Goal: Task Accomplishment & Management: Use online tool/utility

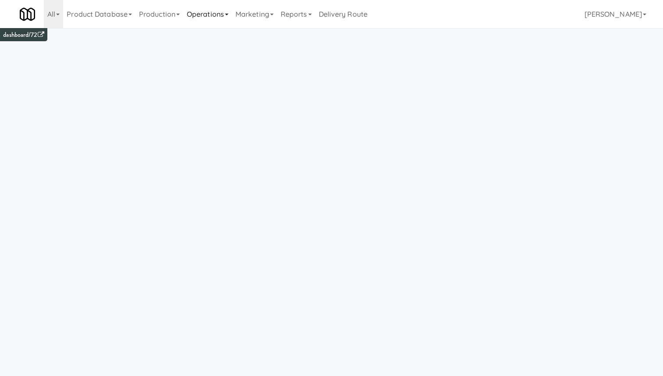
click at [192, 12] on link "Operations" at bounding box center [207, 14] width 49 height 28
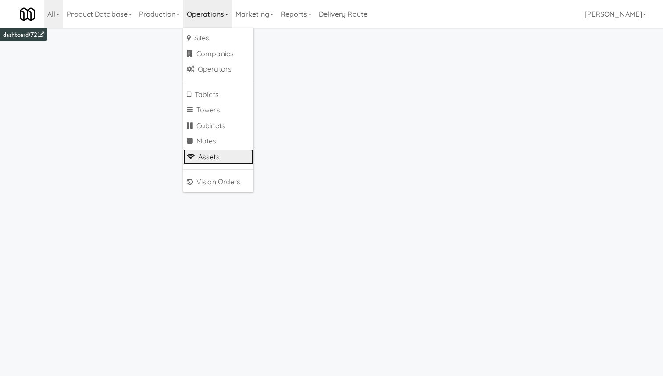
click at [228, 158] on link "Assets" at bounding box center [218, 157] width 70 height 16
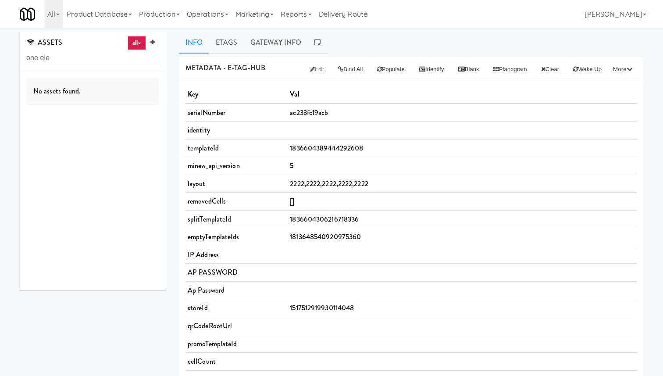
click at [142, 39] on link "all" at bounding box center [137, 43] width 18 height 14
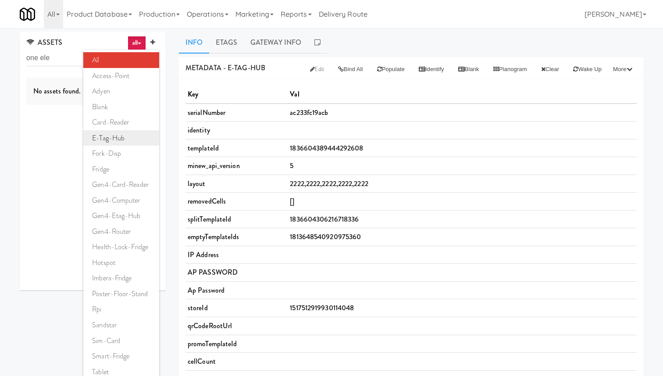
click at [130, 142] on link "e-tag-hub" at bounding box center [121, 138] width 76 height 16
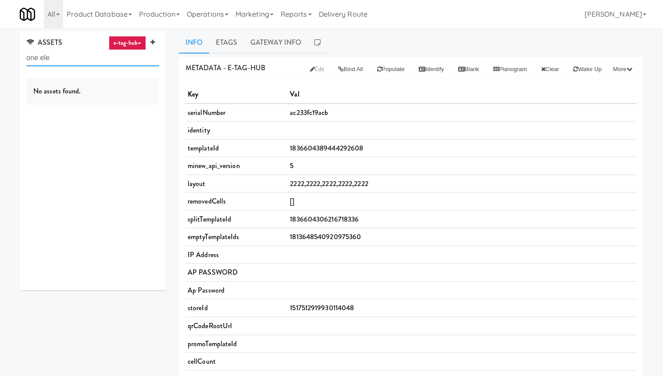
click at [47, 56] on input "one ele" at bounding box center [92, 58] width 133 height 16
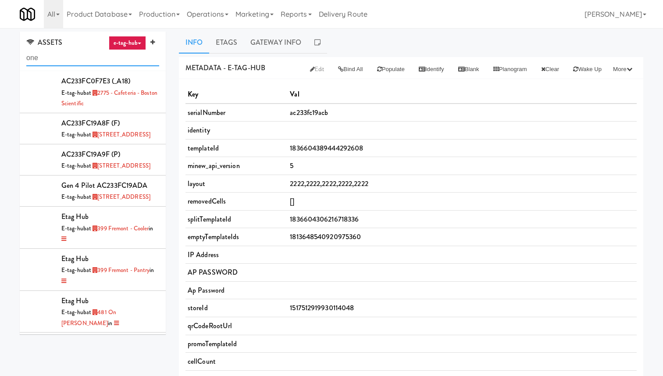
type input "one"
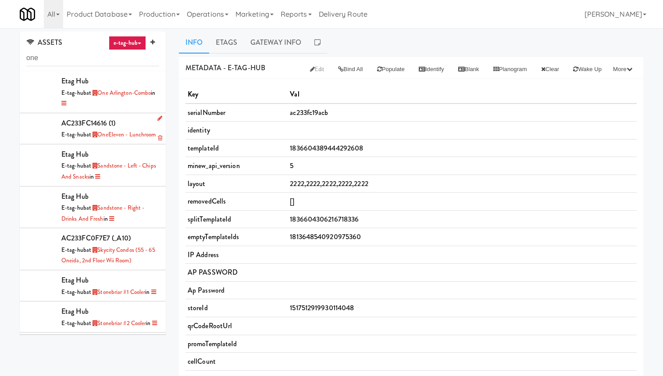
click at [131, 124] on div "AC233FC14616 (1) E-tag-hub at [GEOGRAPHIC_DATA] - Lunchroom" at bounding box center [110, 129] width 98 height 24
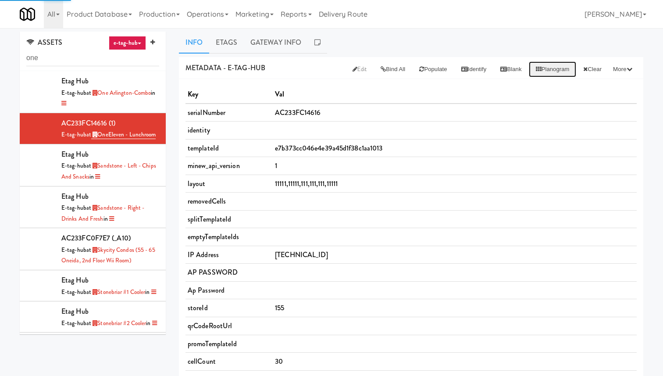
click at [556, 68] on button "Planogram" at bounding box center [553, 69] width 48 height 16
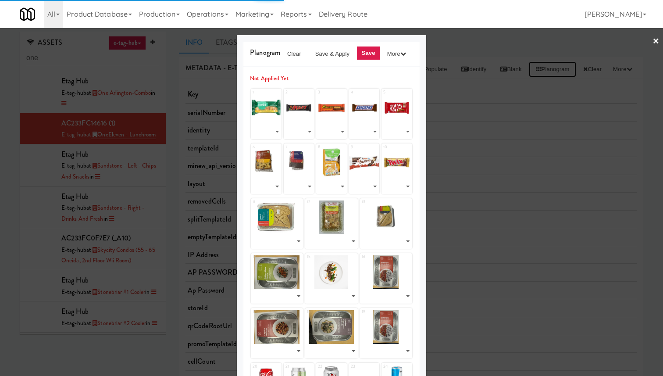
select select "number:261098"
select select "number:257260"
select select "number:231416"
select select "number:260744"
select select "number:257241"
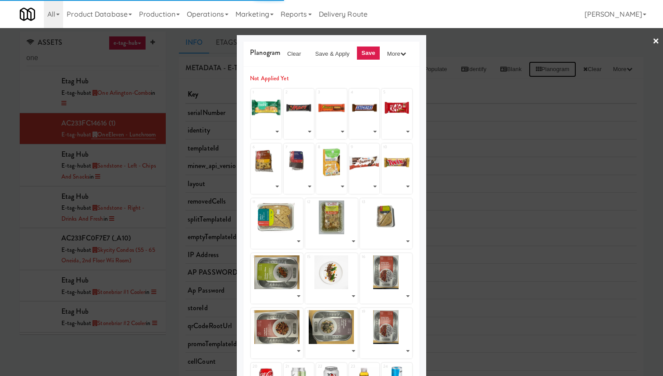
select select "number:261143"
select select "number:261173"
select select "number:253690"
select select "number:260679"
select select "number:231438"
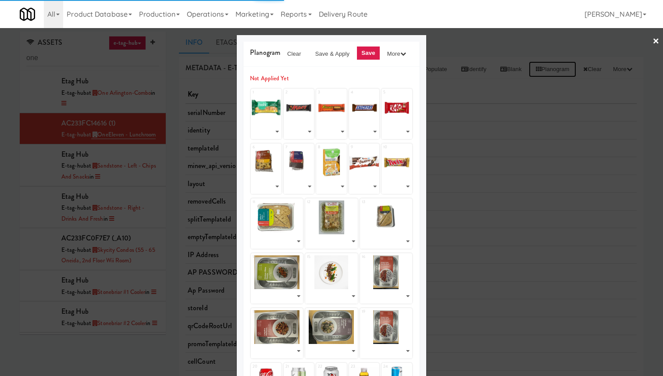
select select "number:256839"
select select "number:261040"
select select "number:260977"
select select "number:259748"
select select "number:259800"
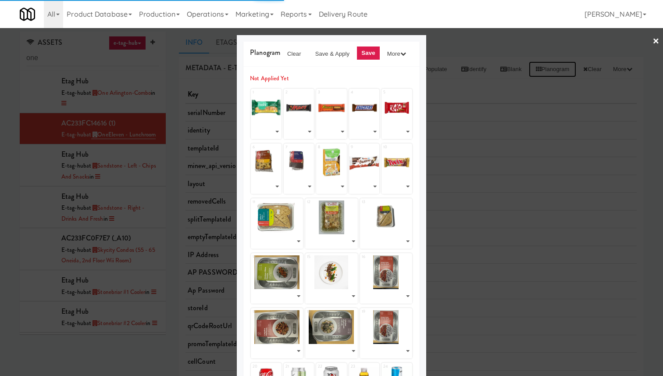
select select "number:259686"
select select "number:259838"
select select "number:259624"
select select "number:259686"
select select "number:260732"
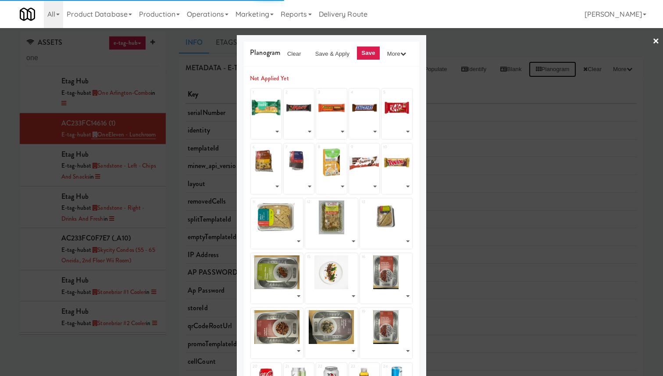
select select "number:257218"
select select "number:260711"
select select "number:241032"
select select "number:250872"
select select "number:260632"
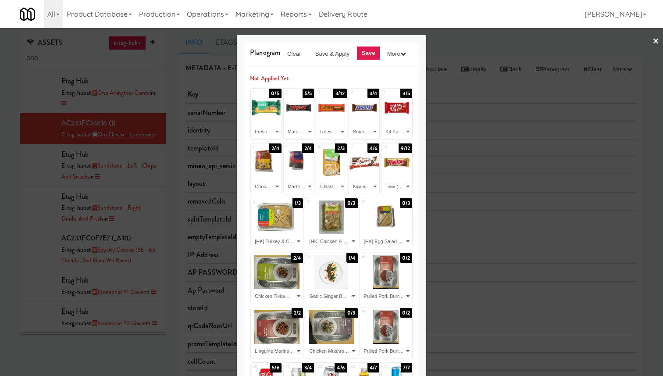
click at [533, 114] on div at bounding box center [331, 188] width 663 height 376
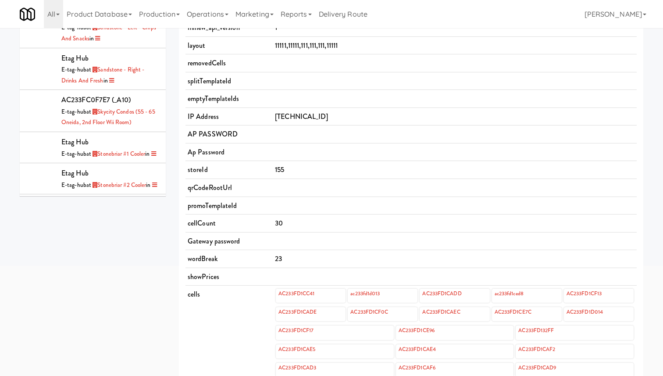
scroll to position [269, 0]
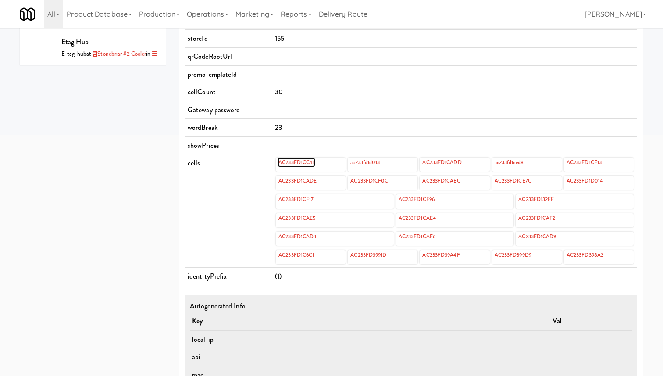
click at [298, 159] on link "AC233FD1CC41" at bounding box center [296, 162] width 38 height 10
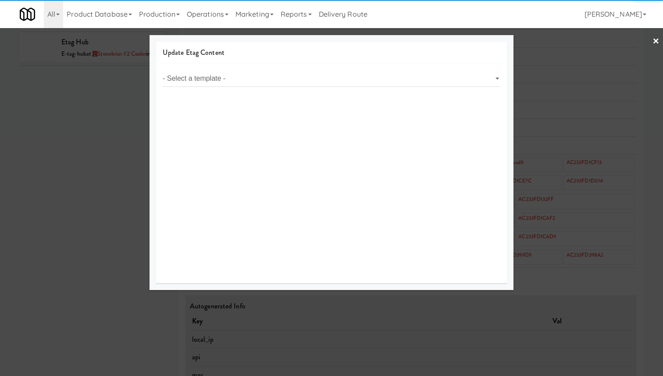
select select "object:1955"
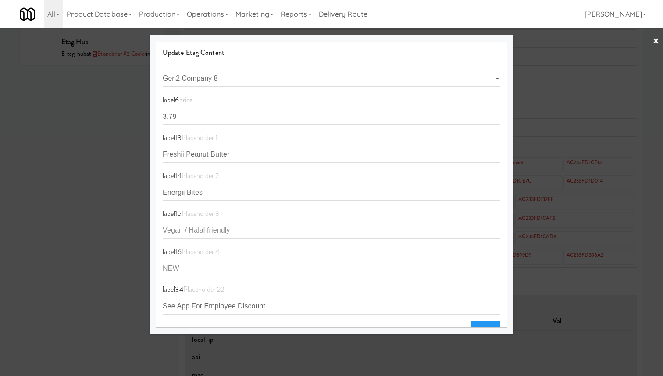
click at [89, 138] on div at bounding box center [331, 188] width 663 height 376
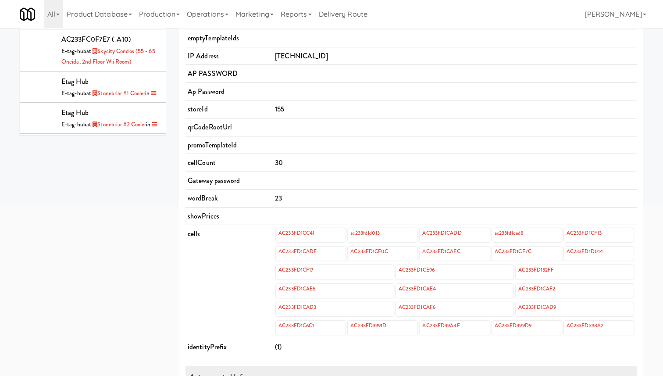
scroll to position [330, 0]
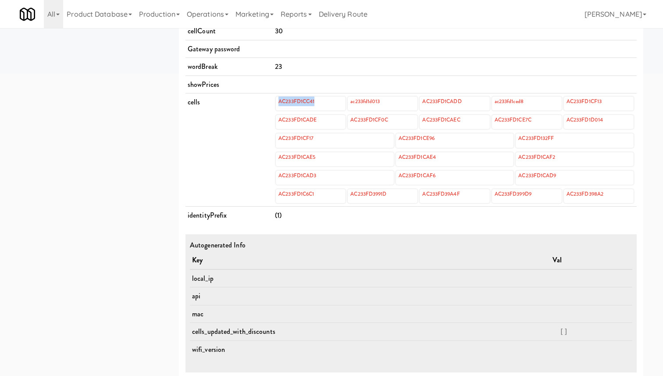
drag, startPoint x: 275, startPoint y: 101, endPoint x: 315, endPoint y: 101, distance: 40.3
click at [315, 101] on div "AC233FD1CC41" at bounding box center [311, 103] width 70 height 14
copy link "AC233FD1CC41"
click at [311, 100] on link "AC233FD1CC41" at bounding box center [296, 101] width 38 height 10
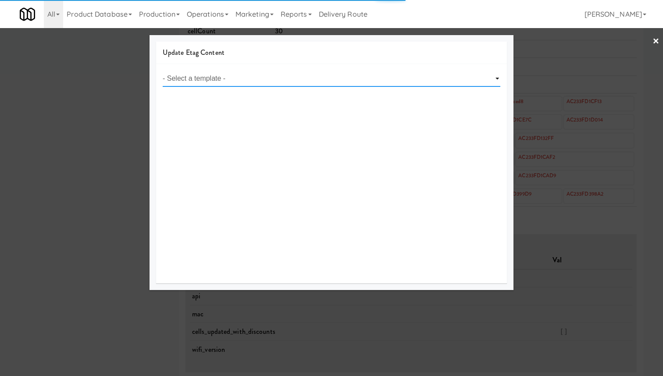
click at [235, 75] on select "- Select a template -" at bounding box center [332, 79] width 338 height 16
select select "object:2098"
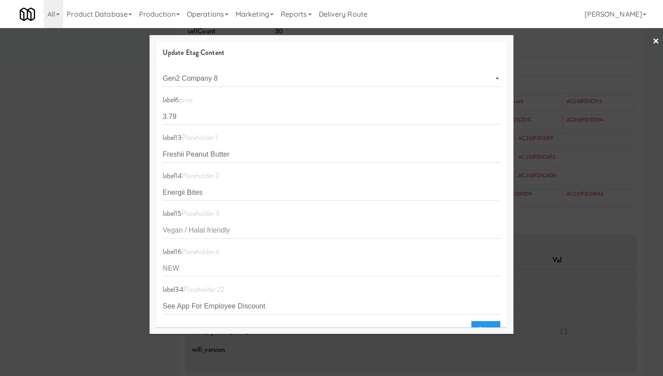
click at [549, 108] on div at bounding box center [331, 188] width 663 height 376
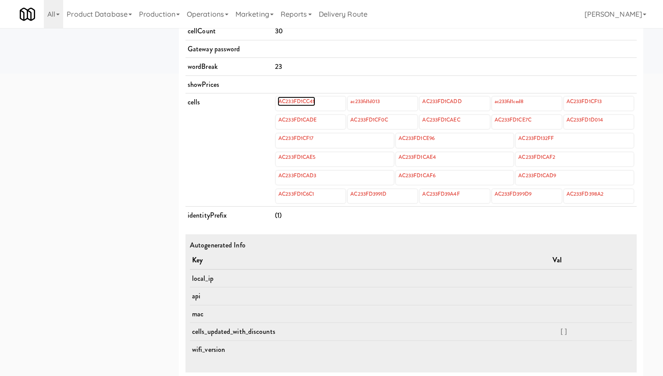
click at [300, 100] on link "AC233FD1CC41" at bounding box center [296, 101] width 38 height 10
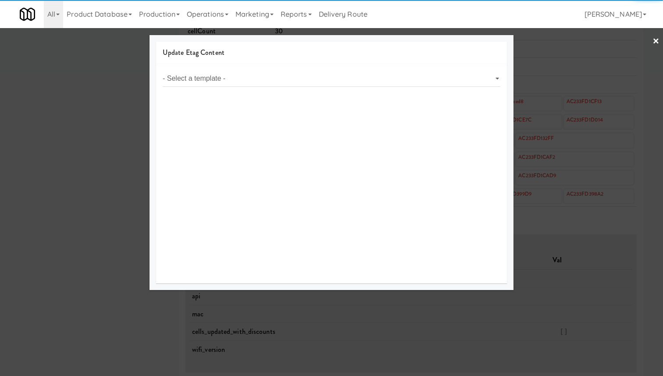
select select "object:2241"
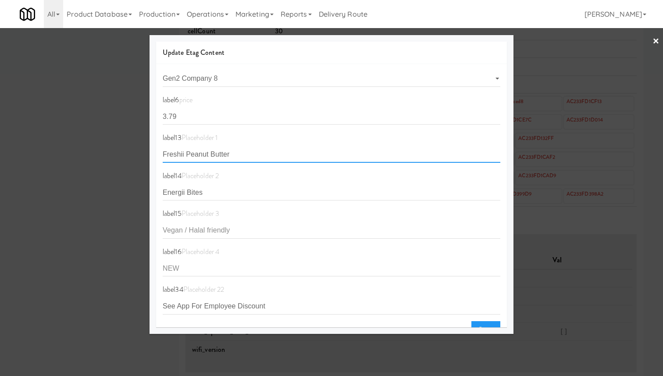
click at [393, 148] on input "Freshii Peanut Butter" at bounding box center [332, 154] width 338 height 16
click at [426, 162] on input "Freshii Peanut Butter" at bounding box center [332, 154] width 338 height 16
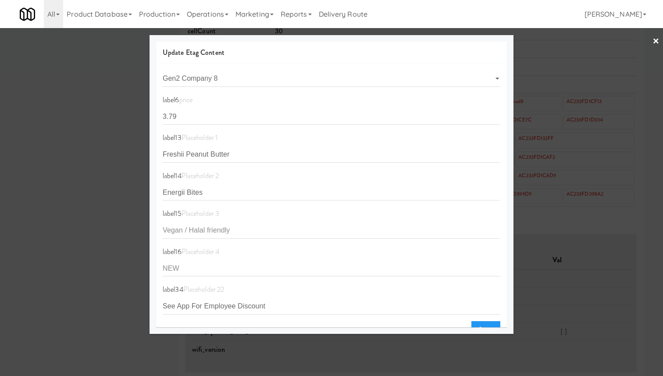
click at [595, 125] on div at bounding box center [331, 188] width 663 height 376
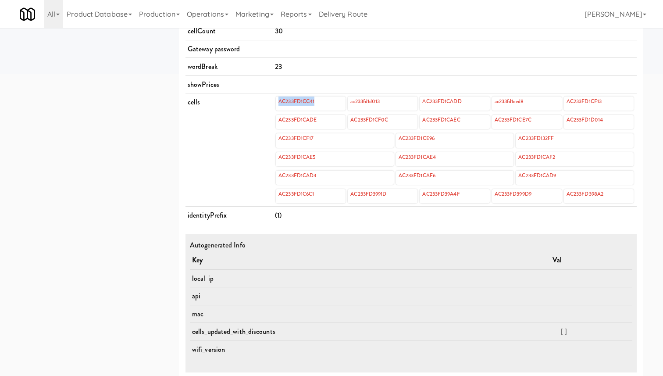
drag, startPoint x: 273, startPoint y: 101, endPoint x: 315, endPoint y: 100, distance: 42.1
click at [315, 100] on div "AC233FD1CC41 ac233fd1d013 AC233FD1CADD ac233fd1ced8 AC233FD1CF13 AC233FD1CADE A…" at bounding box center [454, 150] width 359 height 108
copy link "AC233FD1CC41"
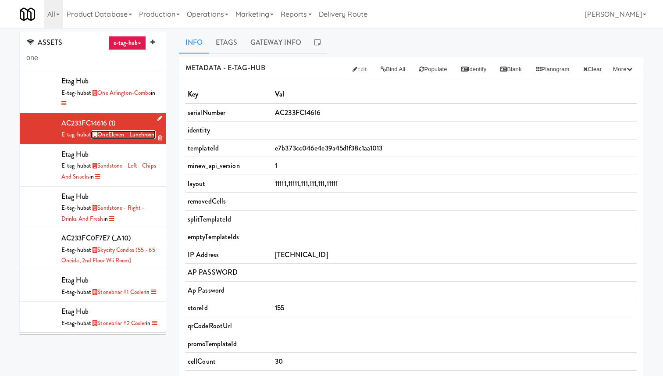
click at [130, 135] on link "OneEleven - Lunchroom" at bounding box center [123, 134] width 64 height 9
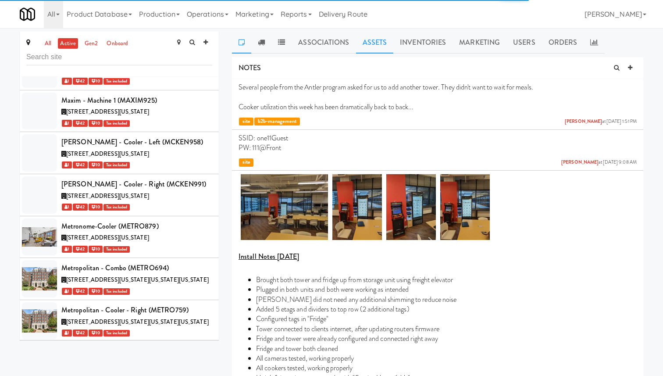
scroll to position [22445, 0]
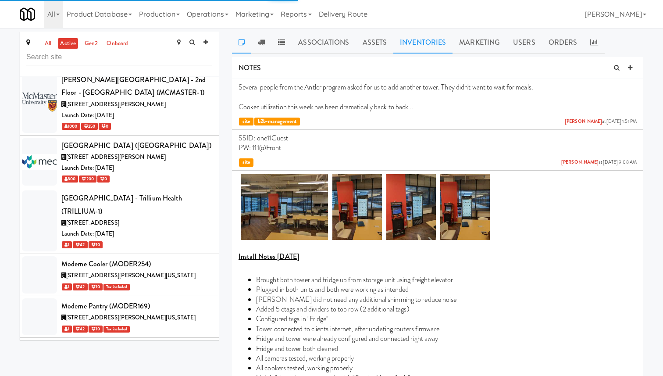
click at [417, 40] on link "Inventories" at bounding box center [422, 43] width 59 height 22
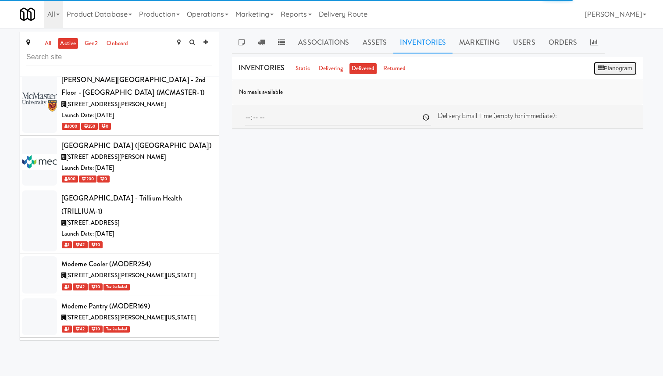
click at [612, 70] on button "Planogram" at bounding box center [615, 68] width 43 height 13
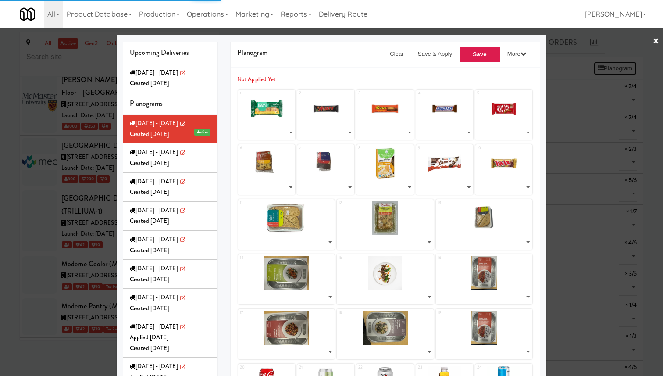
select select "number:261098"
select select "number:257260"
select select "number:231416"
select select "number:260744"
select select "number:257241"
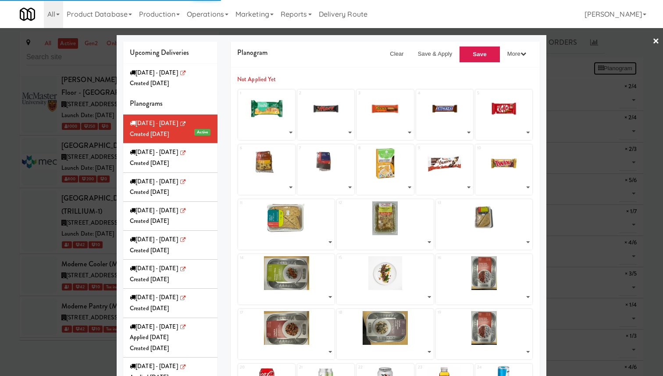
select select "number:261143"
select select "number:261173"
select select "number:253690"
select select "number:260679"
select select "number:231438"
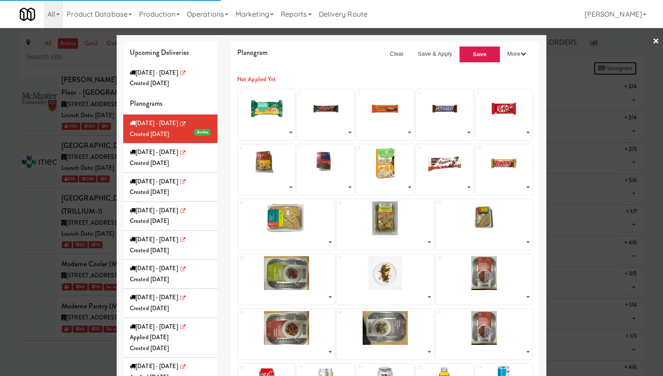
select select "number:256839"
select select "number:261040"
select select "number:260977"
select select "number:259748"
select select "number:259800"
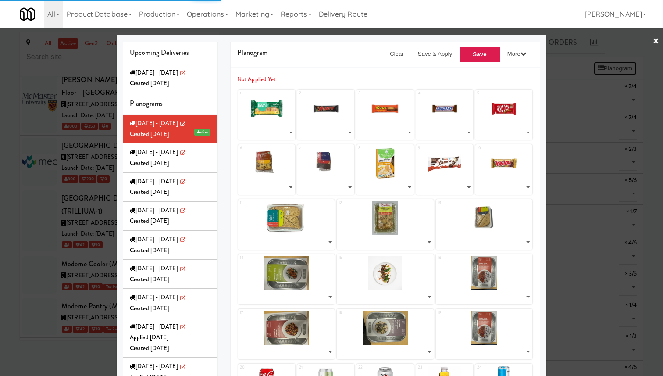
select select "number:259686"
select select "number:259838"
select select "number:259624"
select select "number:259686"
select select "number:260732"
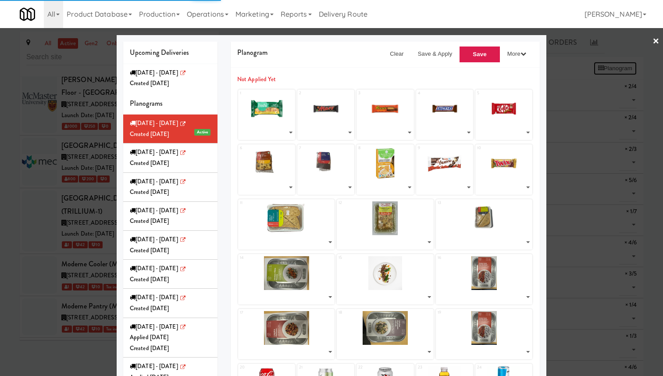
select select "number:257218"
select select "number:260711"
select select "number:241032"
select select "number:250872"
select select "number:260632"
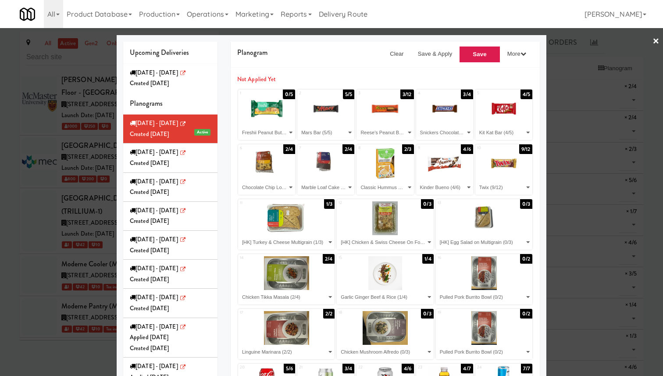
click at [569, 90] on div at bounding box center [331, 188] width 663 height 376
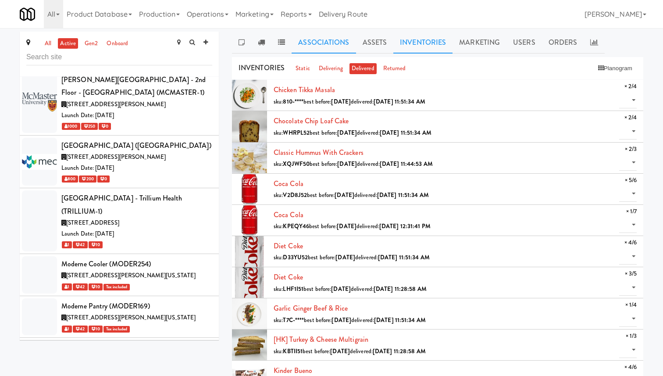
click at [320, 46] on link "Associations" at bounding box center [324, 43] width 64 height 22
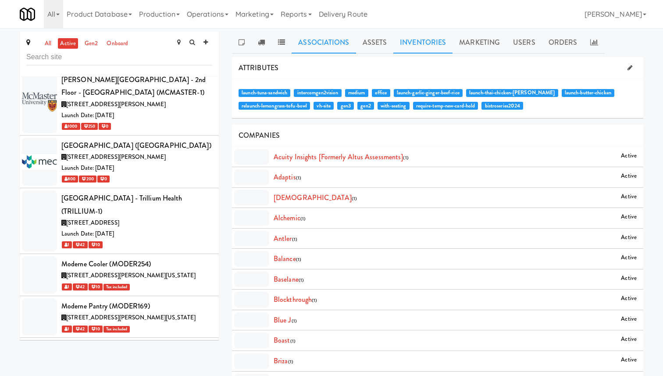
click at [429, 45] on link "Inventories" at bounding box center [422, 43] width 59 height 22
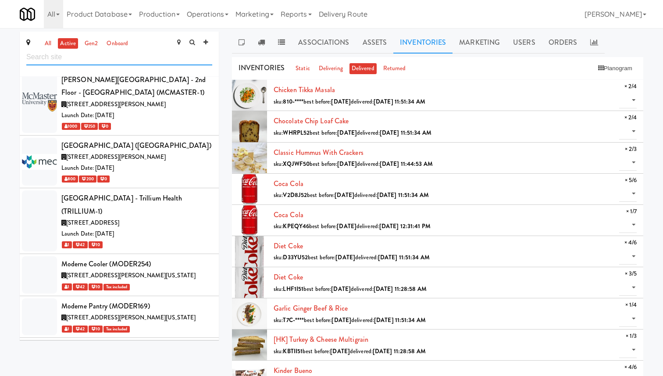
click at [116, 53] on input "text" at bounding box center [119, 57] width 186 height 16
type input "one"
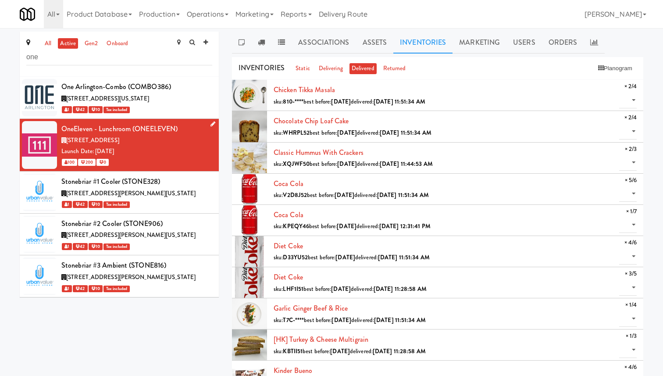
click at [155, 142] on div "[STREET_ADDRESS]" at bounding box center [136, 140] width 151 height 11
click at [609, 75] on div "INVENTORIES static delivering delivered returned Planogram" at bounding box center [437, 68] width 411 height 23
click at [616, 68] on button "Planogram" at bounding box center [615, 68] width 43 height 13
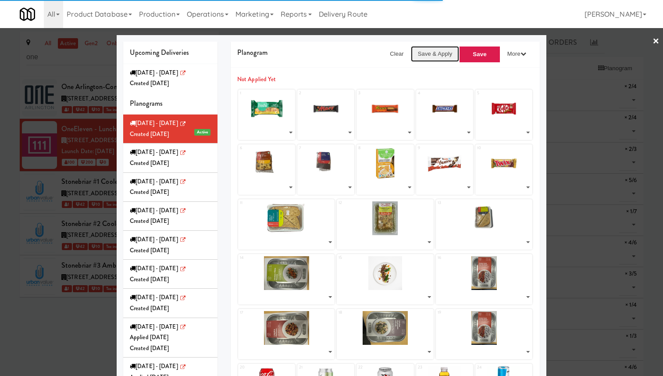
click at [430, 51] on button "Save & Apply" at bounding box center [435, 54] width 49 height 16
select select "number:261098"
select select "number:257260"
select select "number:231416"
select select "number:260744"
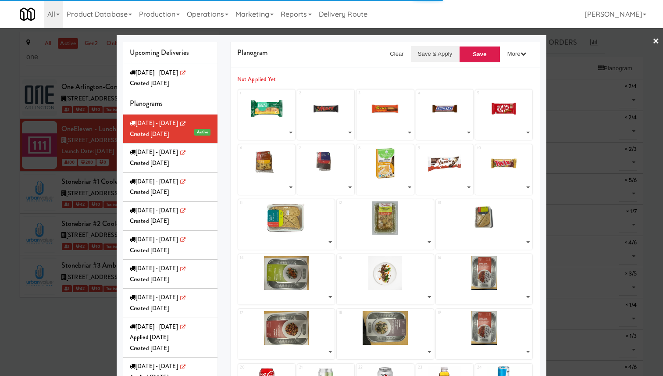
select select "number:257241"
select select "number:261143"
select select "number:261173"
select select "number:253690"
select select "number:260679"
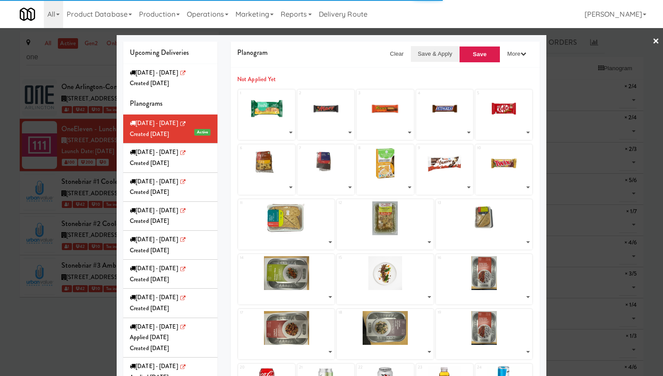
select select "number:231438"
select select "number:256839"
select select "number:261040"
select select "number:260977"
select select "number:259748"
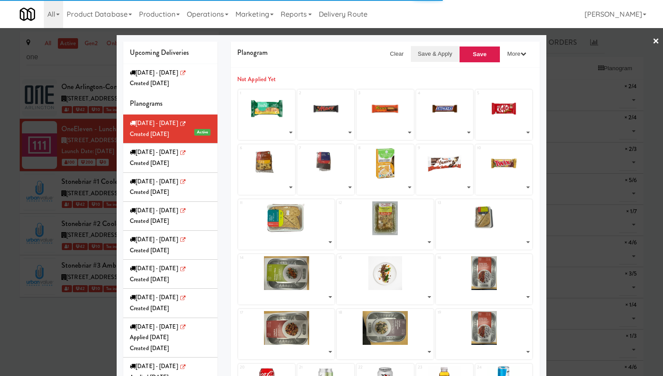
select select "number:259800"
select select "number:259686"
select select "number:259838"
select select "number:259624"
select select "number:259686"
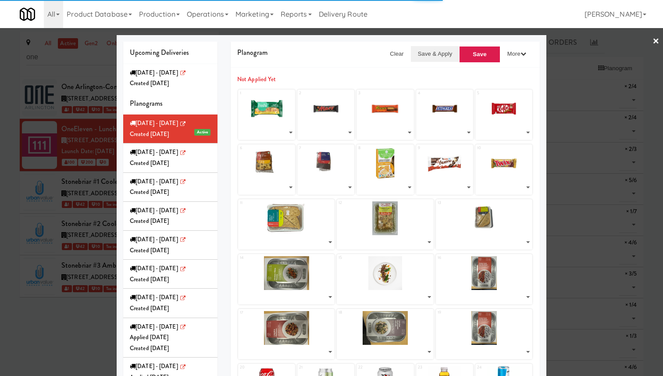
select select "number:260732"
select select "number:257218"
select select "number:260711"
select select "number:241032"
select select "number:250872"
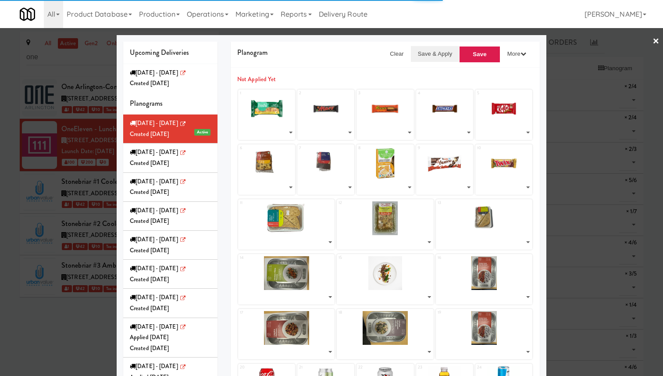
select select "number:260632"
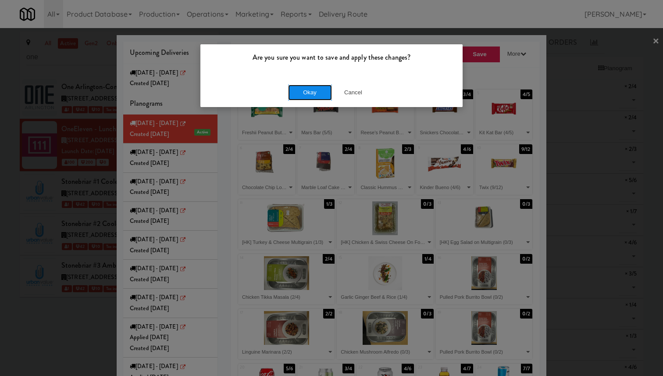
click at [314, 89] on button "Okay" at bounding box center [310, 93] width 44 height 16
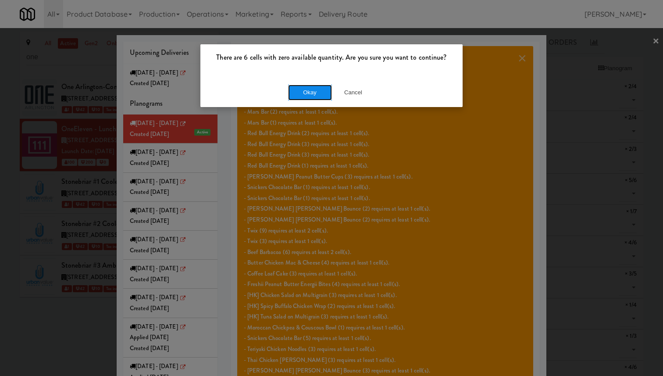
click at [322, 93] on button "Okay" at bounding box center [310, 93] width 44 height 16
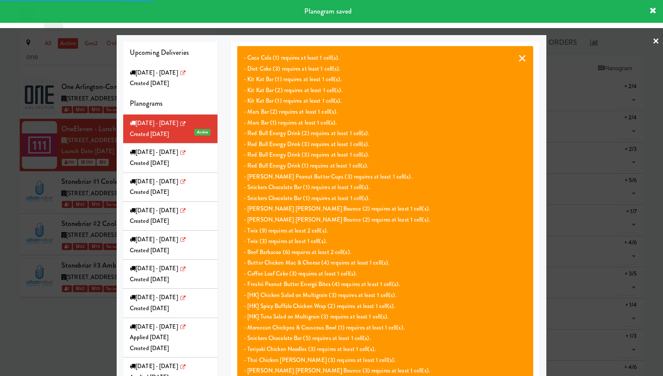
click at [519, 59] on button "×" at bounding box center [522, 58] width 9 height 11
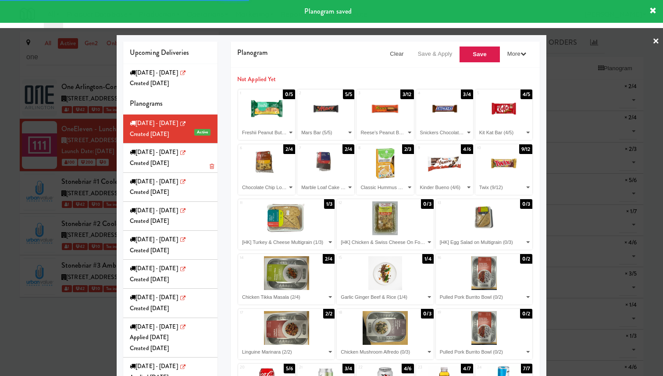
click at [203, 161] on div "Created [DATE]" at bounding box center [170, 163] width 81 height 11
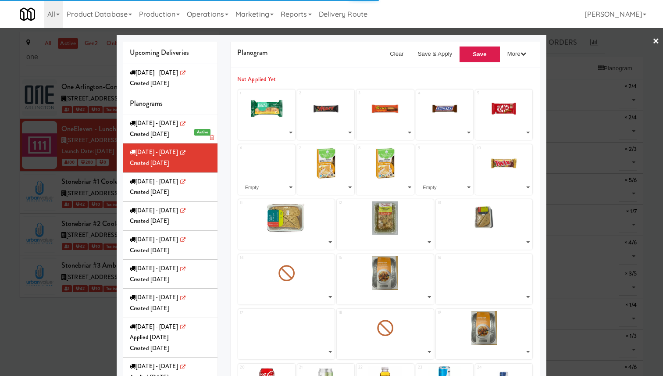
select select "number:253782"
select select "number:257260"
select select "number:231416"
select select "number:253618"
select select "number:257241"
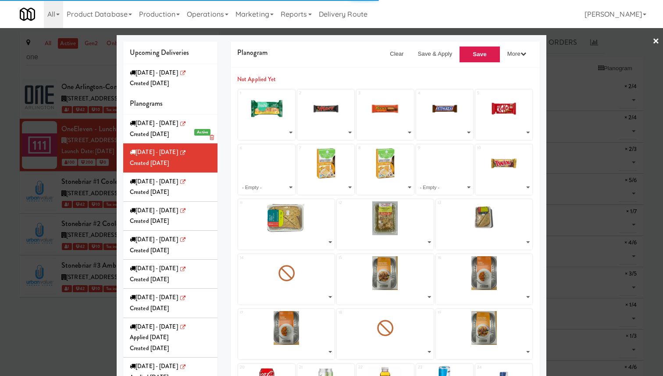
select select "number:253690"
select select "number:231438"
select select "number:256839"
select select "number:256880"
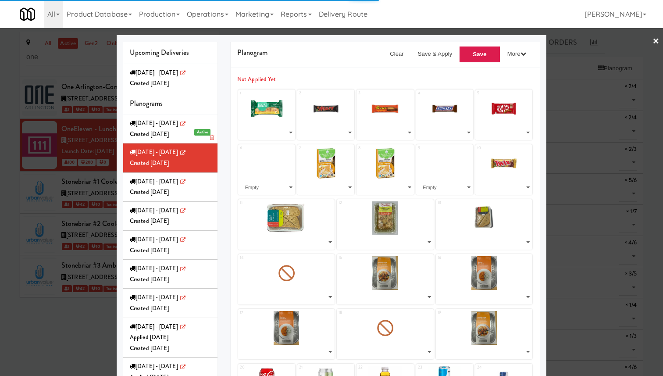
select select "number:256792"
select select "number:255584"
select select "number:255751"
select select "number:255705"
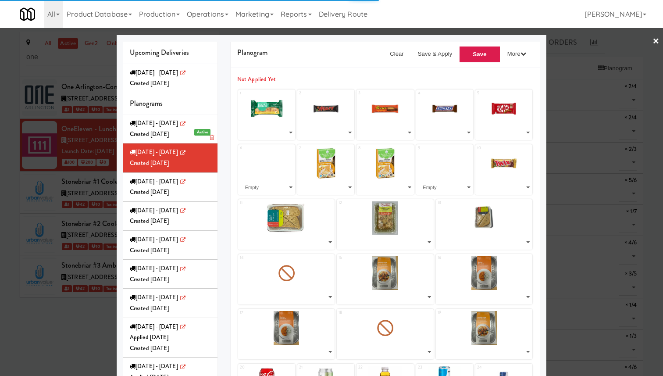
select select "number:255644"
select select "number:255751"
select select "number:241016"
select select "number:257218"
select select "number:241032"
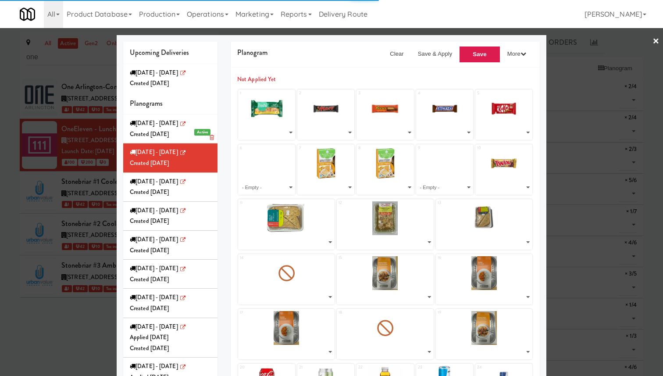
select select "number:250872"
select select "number:257155"
select select "number:257195"
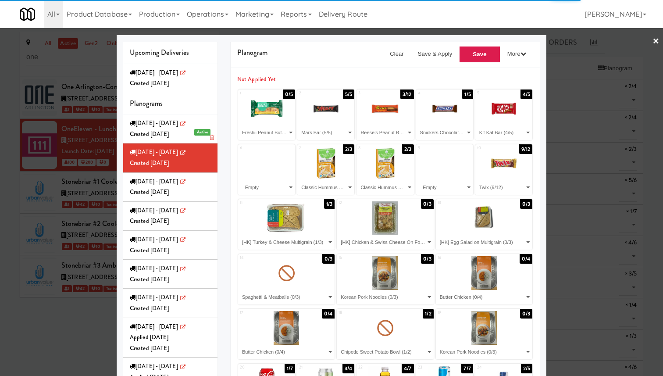
click at [171, 135] on div "Created [DATE]" at bounding box center [170, 134] width 81 height 11
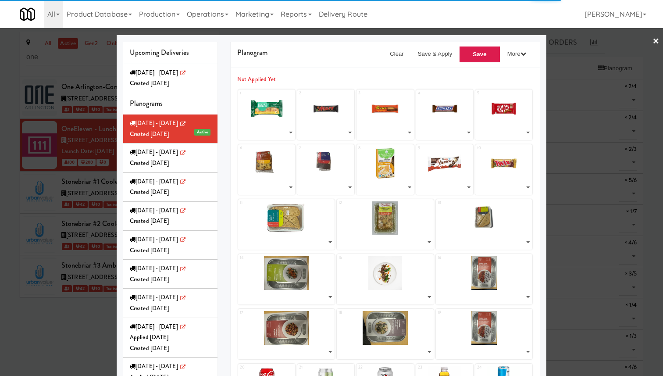
select select "number:261098"
select select "number:257260"
select select "number:231416"
select select "number:260744"
select select "number:257241"
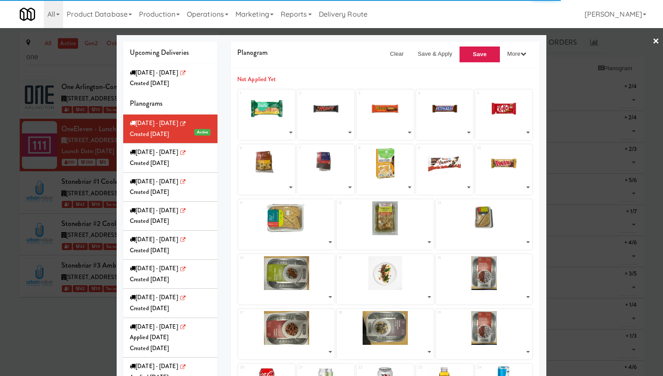
select select "number:261143"
select select "number:261173"
select select "number:253690"
select select "number:260679"
select select "number:231438"
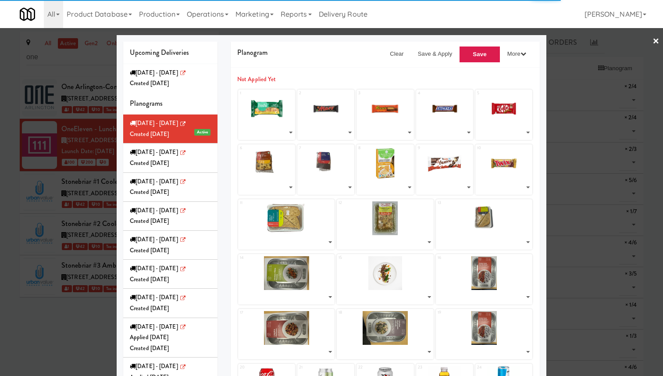
select select "number:256839"
select select "number:261040"
select select "number:260977"
select select "number:259748"
select select "number:259800"
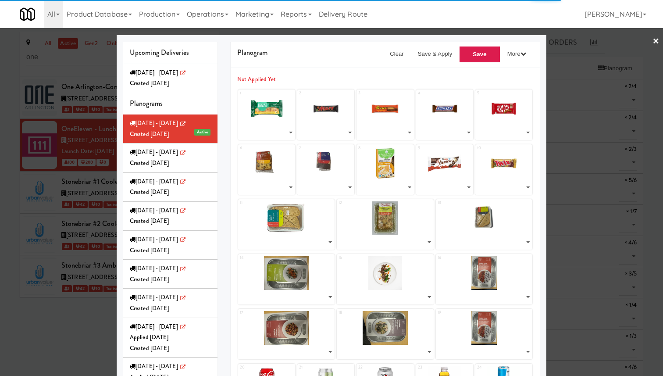
select select "number:259686"
select select "number:259838"
select select "number:259624"
select select "number:259686"
select select "number:260732"
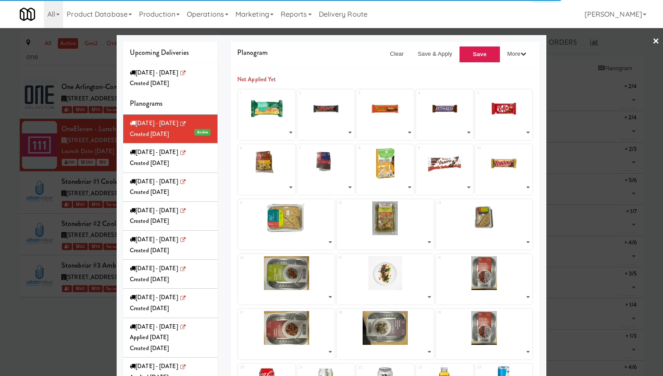
select select "number:257218"
select select "number:260711"
select select "number:241032"
select select "number:250872"
select select "number:260632"
